Goal: Task Accomplishment & Management: Use online tool/utility

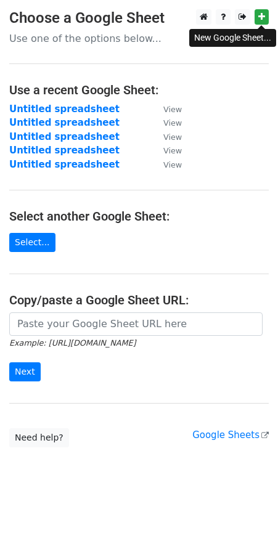
click at [269, 17] on main "Choose a Google Sheet Use one of the options below... Use a recent Google Sheet…" at bounding box center [139, 228] width 278 height 438
click at [263, 16] on icon at bounding box center [261, 16] width 7 height 9
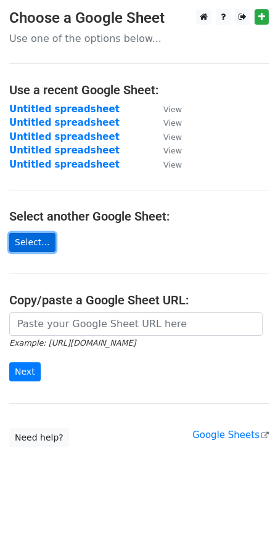
click at [21, 244] on link "Select..." at bounding box center [32, 242] width 46 height 19
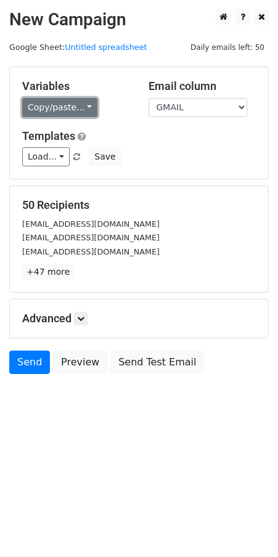
click at [80, 110] on link "Copy/paste..." at bounding box center [59, 107] width 75 height 19
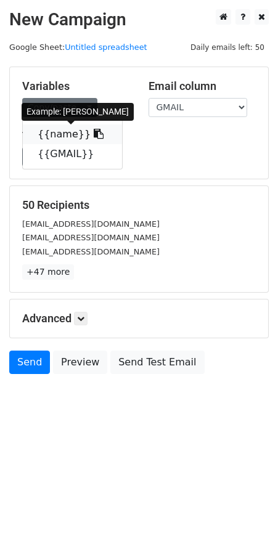
click at [105, 136] on link "{{name}}" at bounding box center [72, 135] width 99 height 20
